Goal: Find specific page/section: Find specific page/section

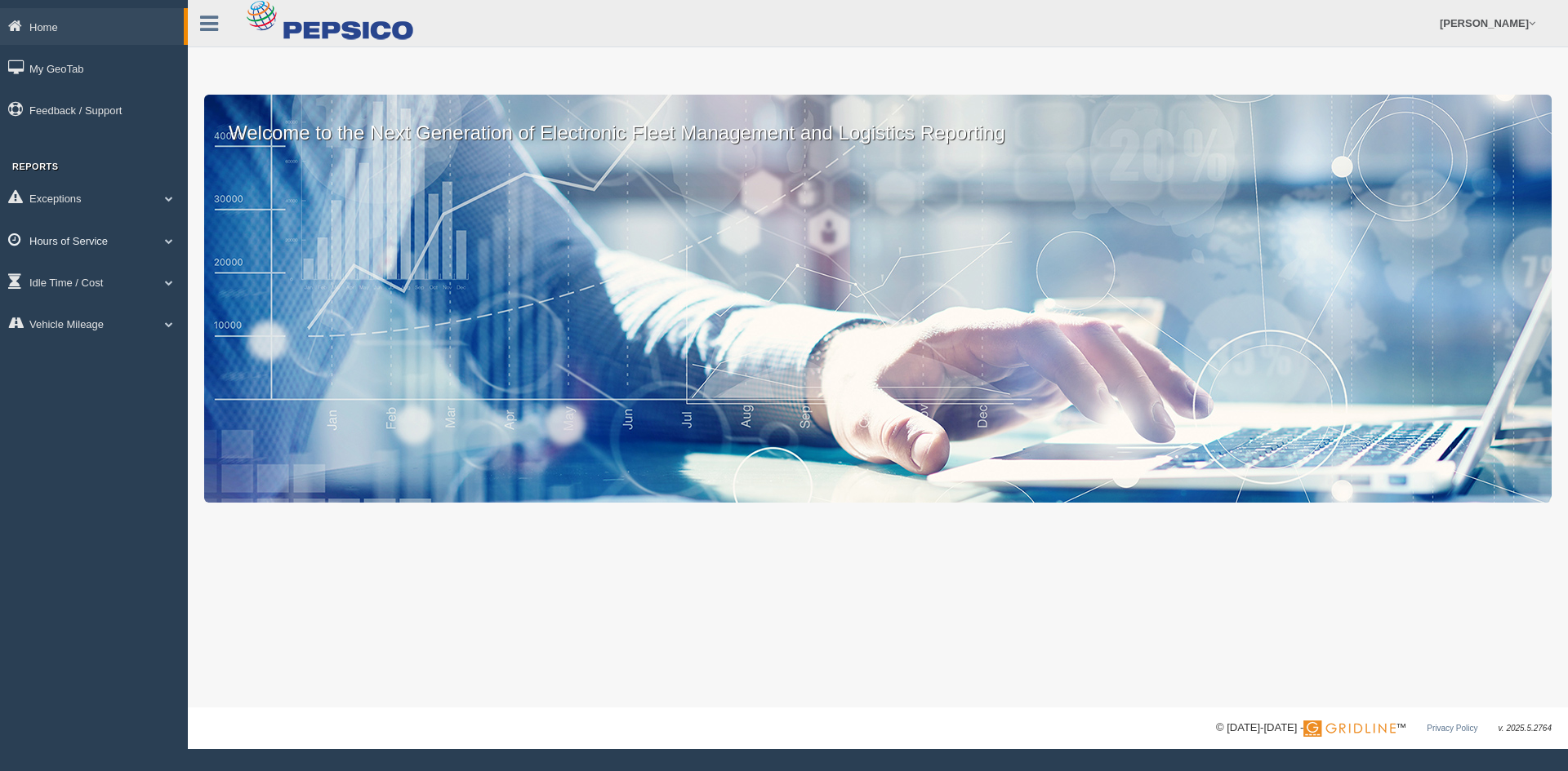
click at [72, 241] on link "Hours of Service" at bounding box center [94, 240] width 188 height 36
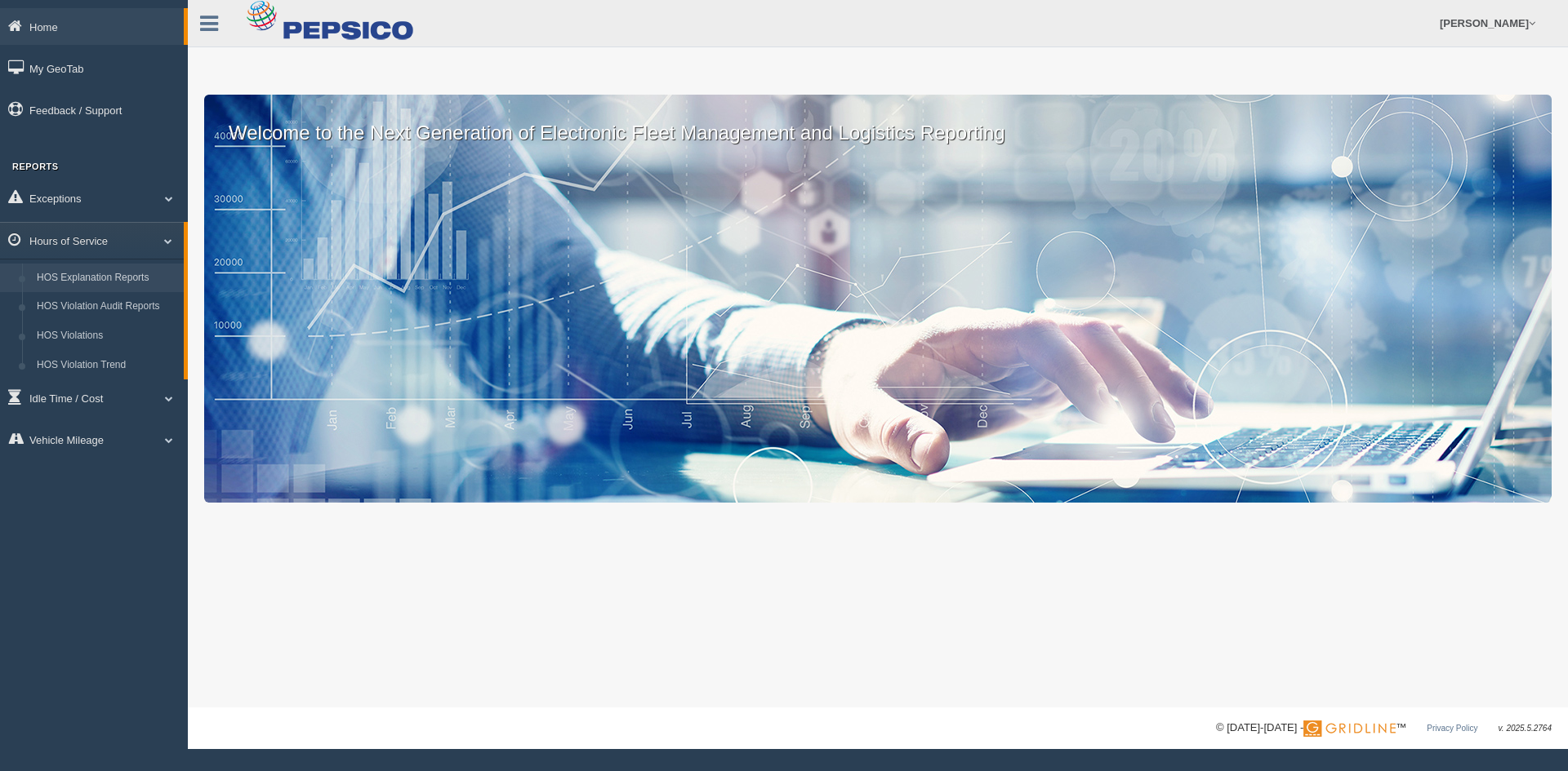
click at [107, 287] on link "HOS Explanation Reports" at bounding box center [107, 278] width 154 height 30
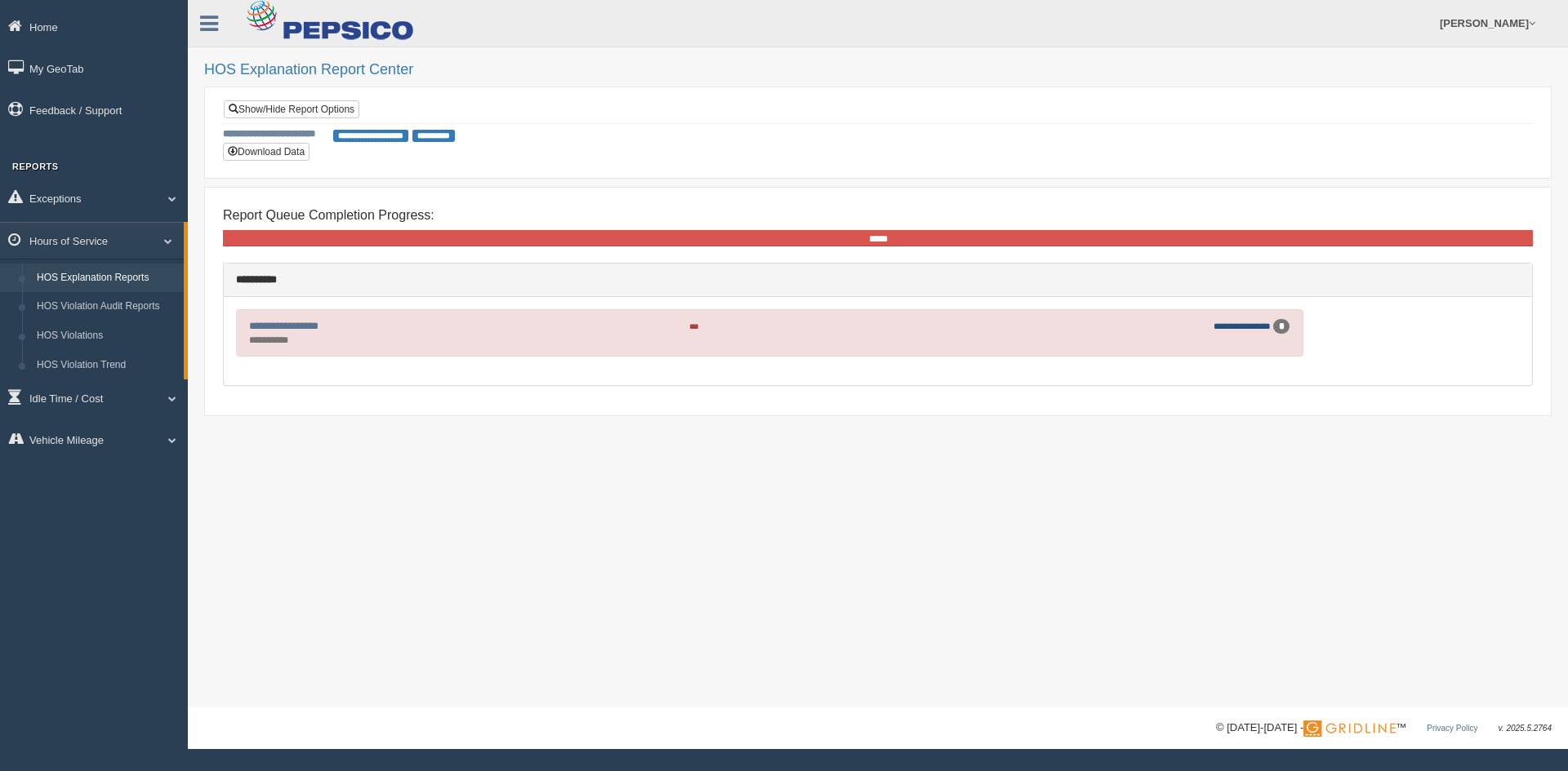
click at [1225, 327] on link "**********" at bounding box center [1242, 326] width 57 height 9
